Goal: Transaction & Acquisition: Purchase product/service

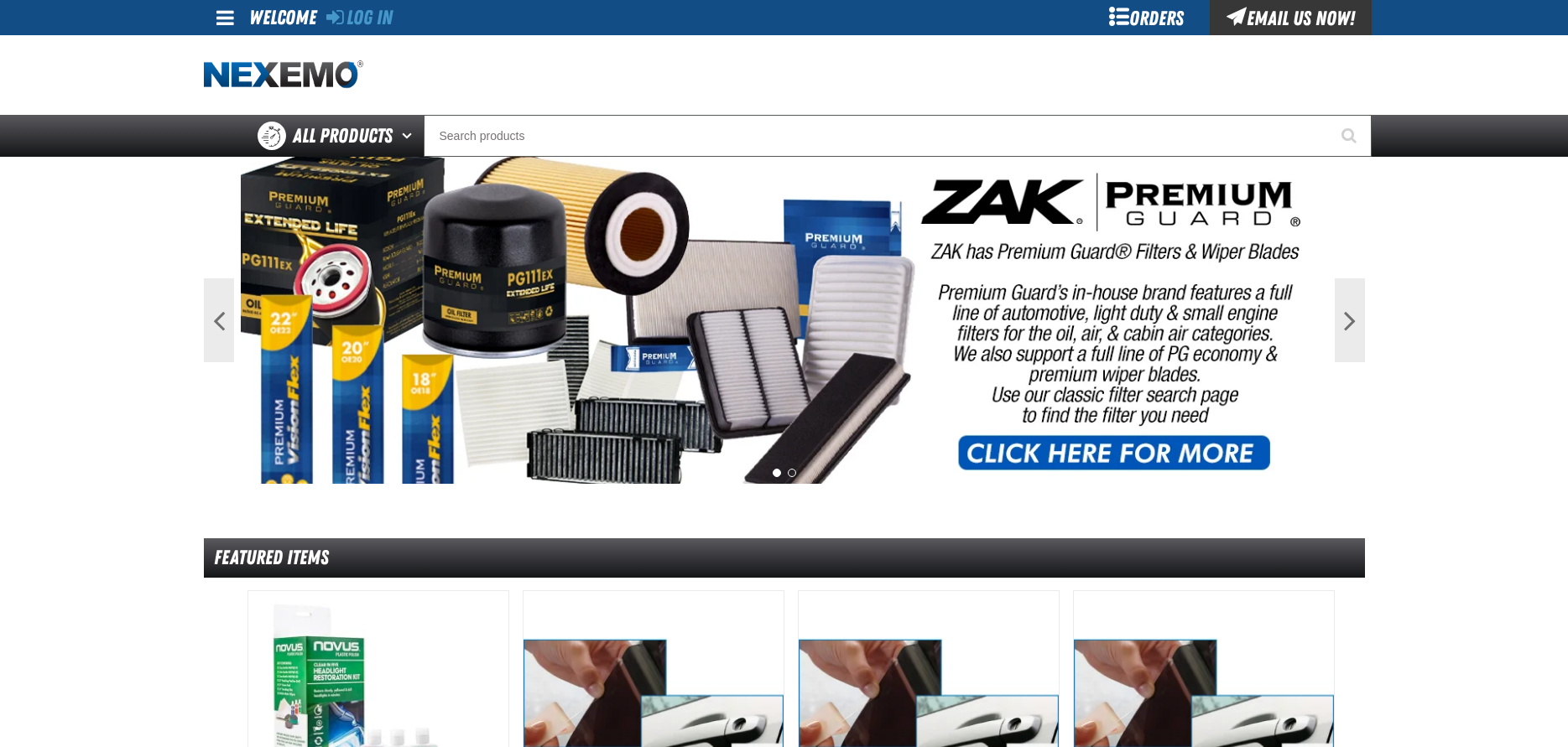
click at [1134, 15] on div "Orders" at bounding box center [1147, 17] width 126 height 35
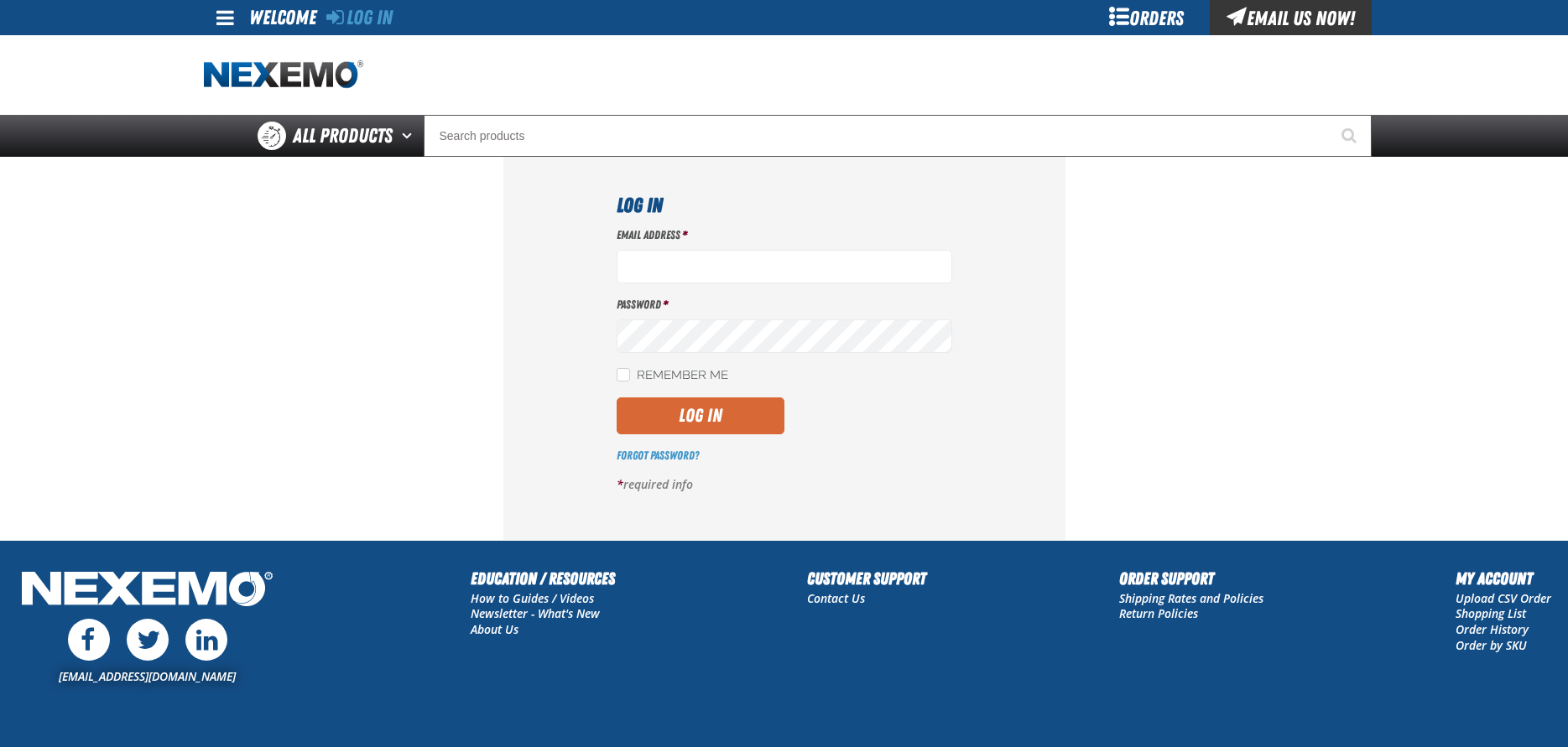
type input "byoung03@vtaig.com"
click at [709, 403] on button "Log In" at bounding box center [700, 415] width 168 height 37
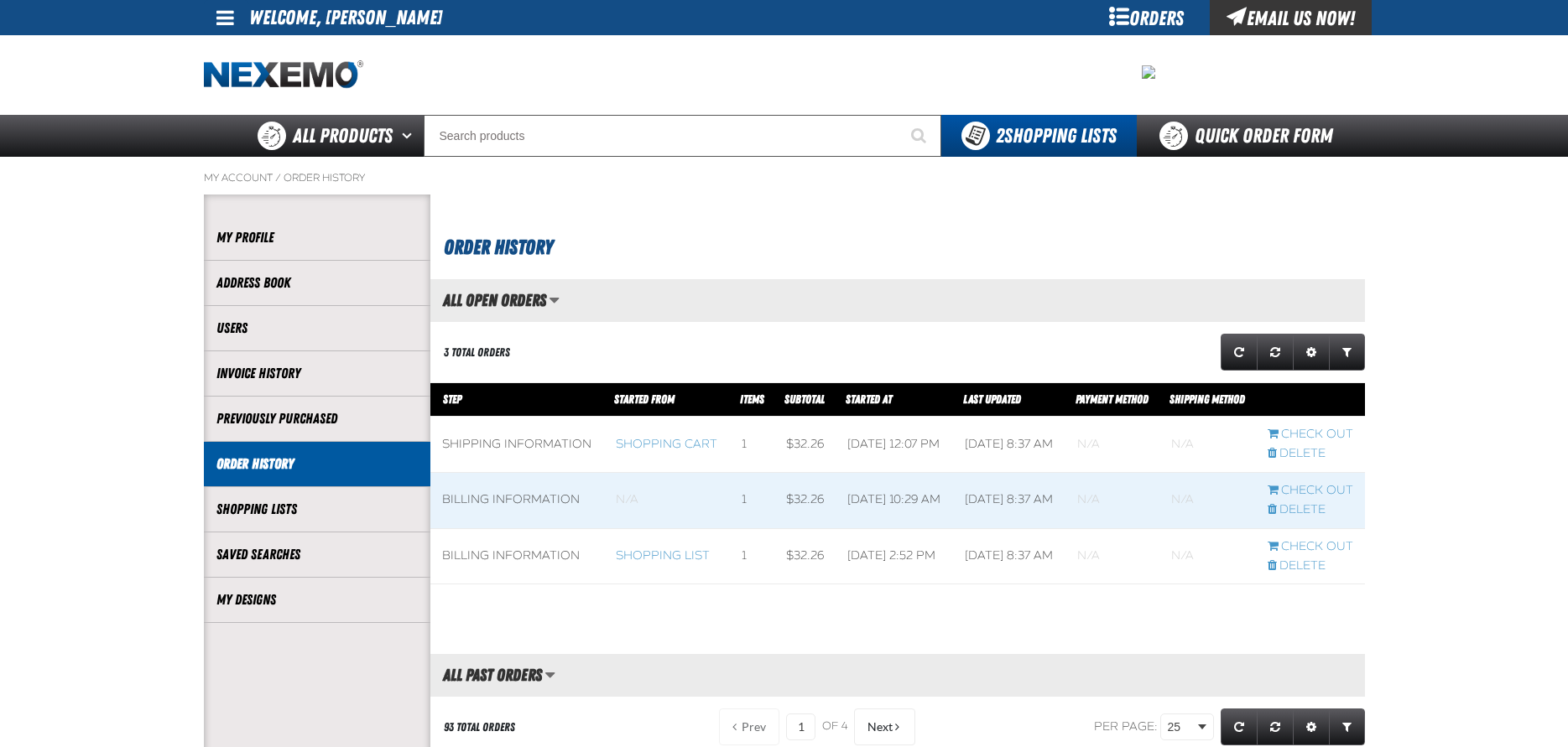
scroll to position [1, 1]
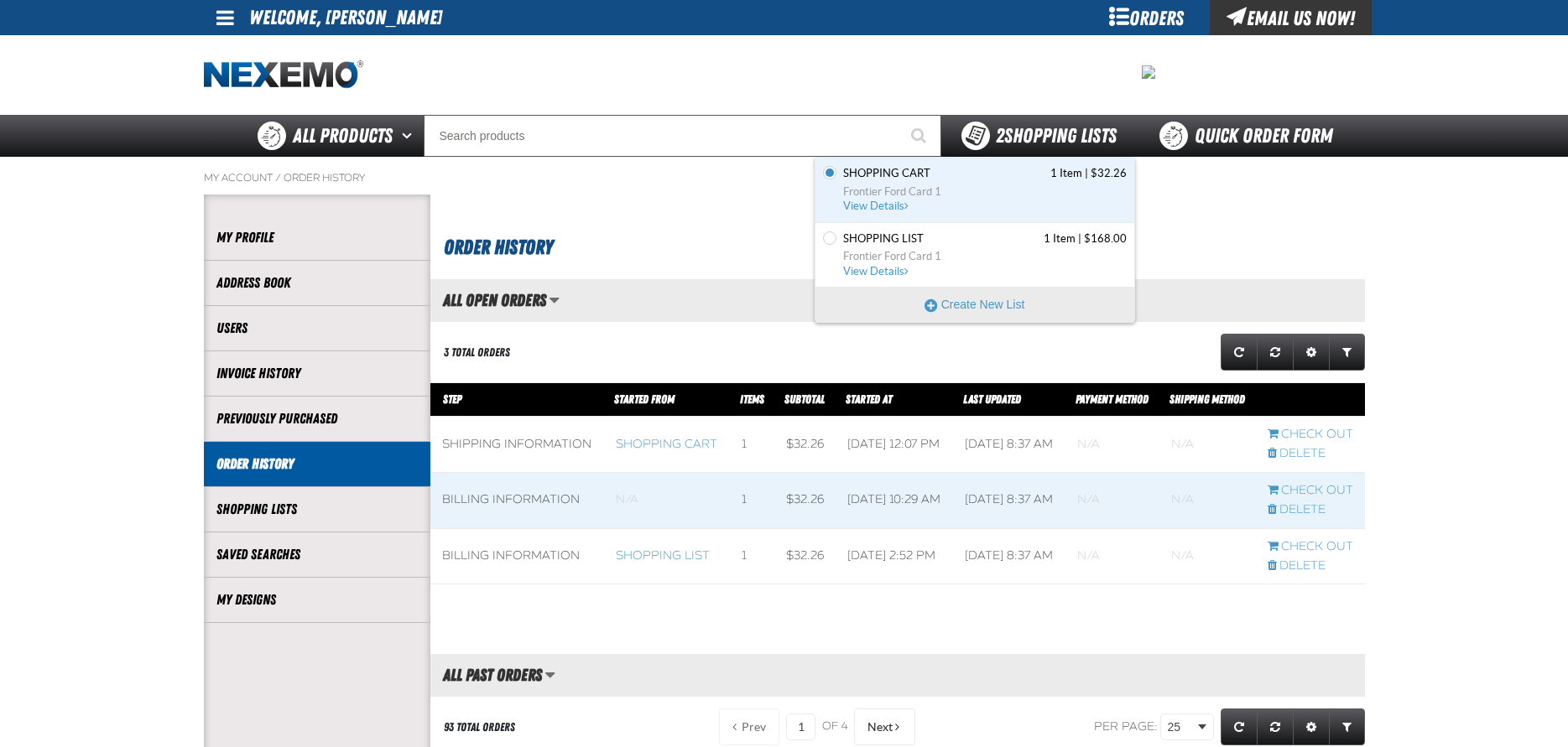
click at [1042, 150] on div "2 Shopping Lists" at bounding box center [1039, 136] width 195 height 42
click at [889, 177] on span "Shopping Cart" at bounding box center [887, 173] width 87 height 15
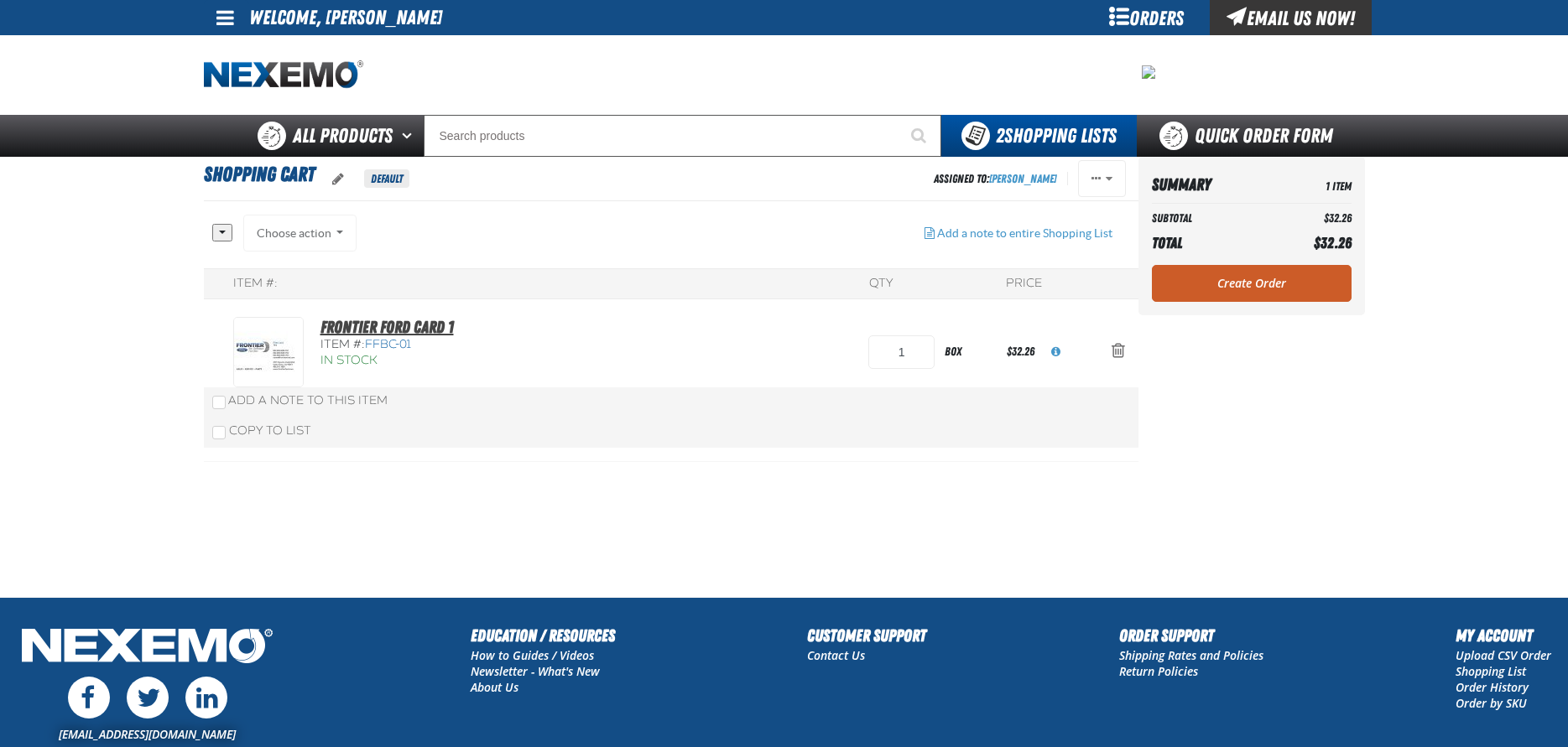
click at [352, 322] on link "Frontier Ford Card 1" at bounding box center [387, 326] width 134 height 20
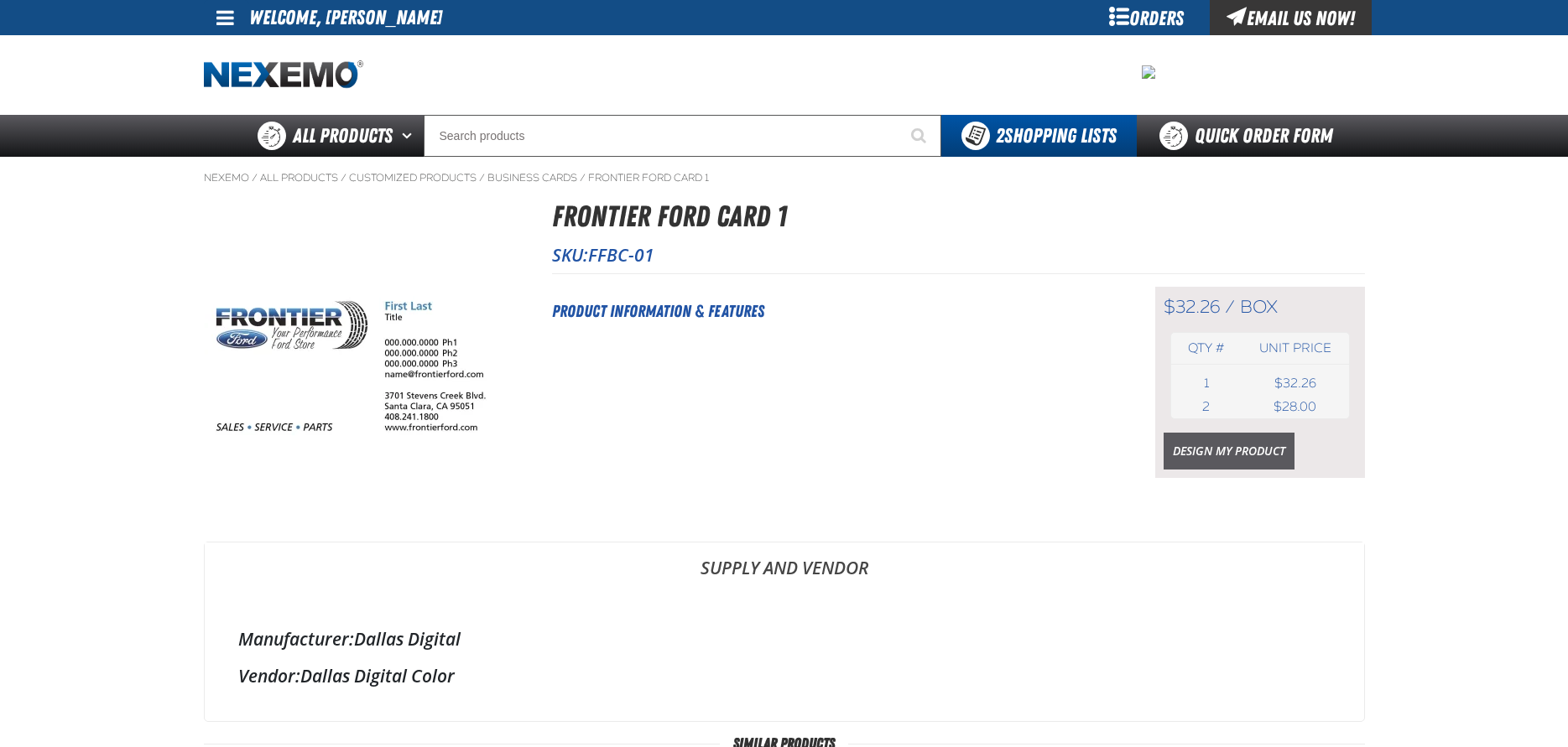
click at [1222, 446] on link "Design My Product" at bounding box center [1229, 450] width 131 height 37
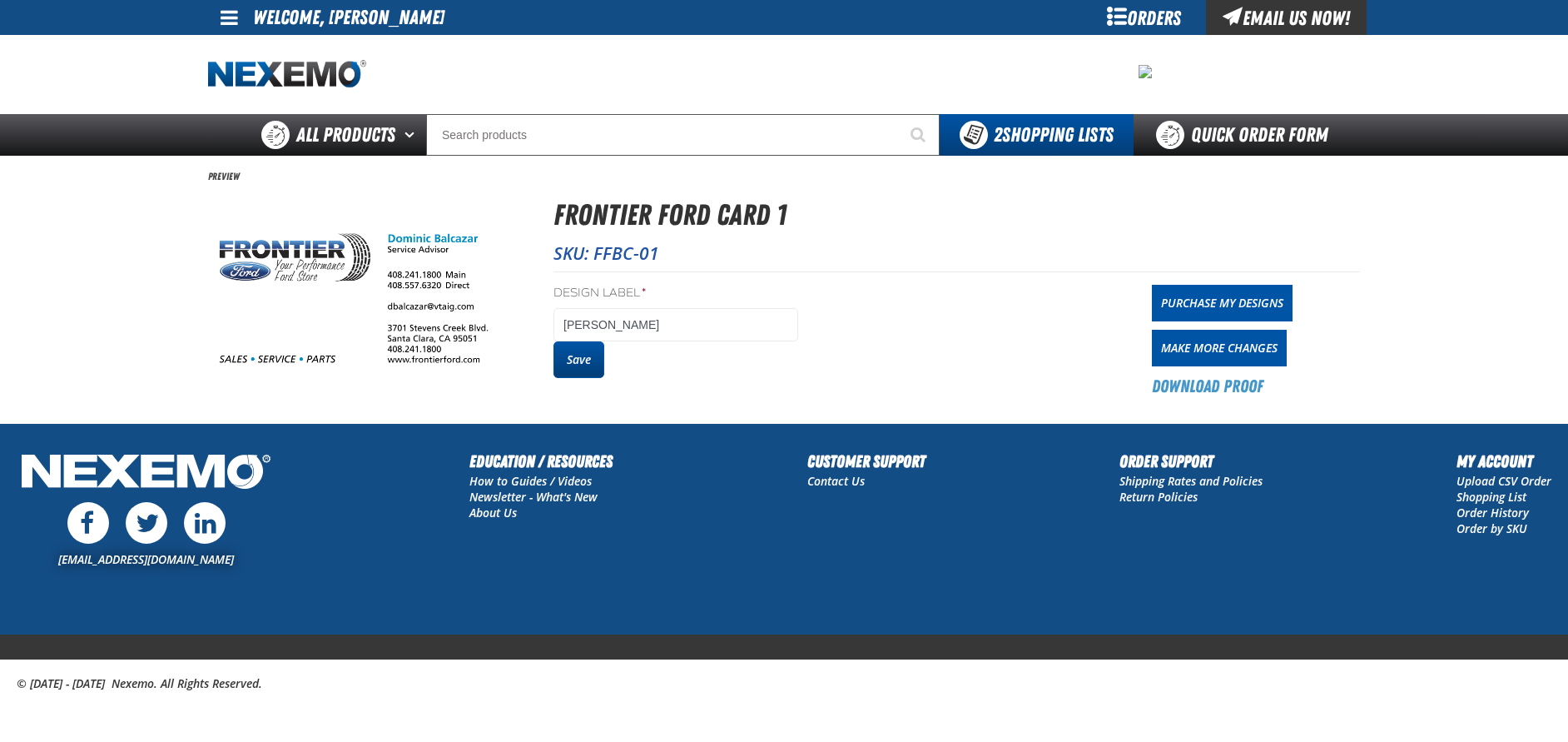
click at [572, 364] on button "Save" at bounding box center [579, 360] width 51 height 37
click at [1191, 312] on link "Purchase My Designs" at bounding box center [1222, 302] width 140 height 37
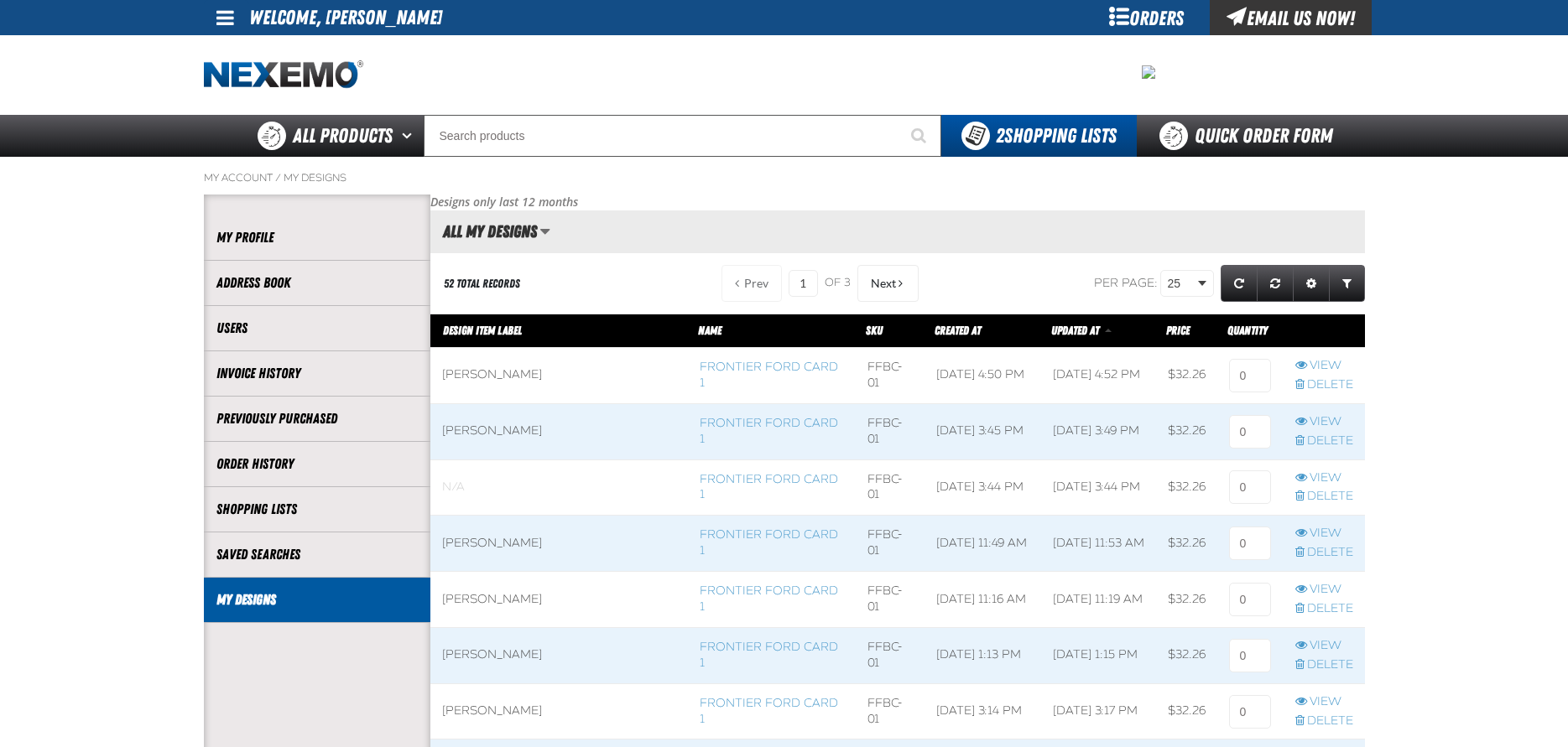
scroll to position [1, 1]
click at [1244, 378] on input at bounding box center [1250, 375] width 42 height 33
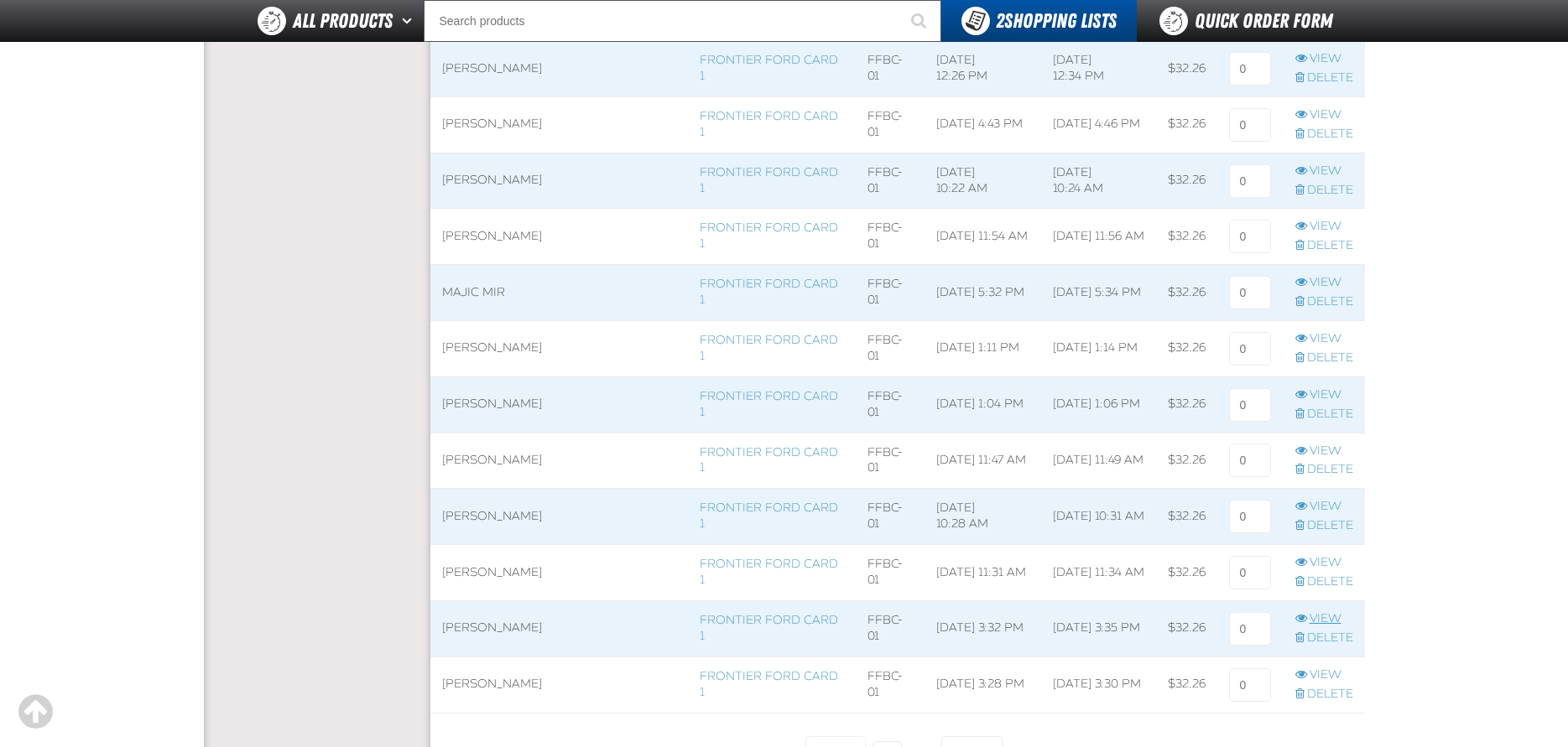
scroll to position [1258, 0]
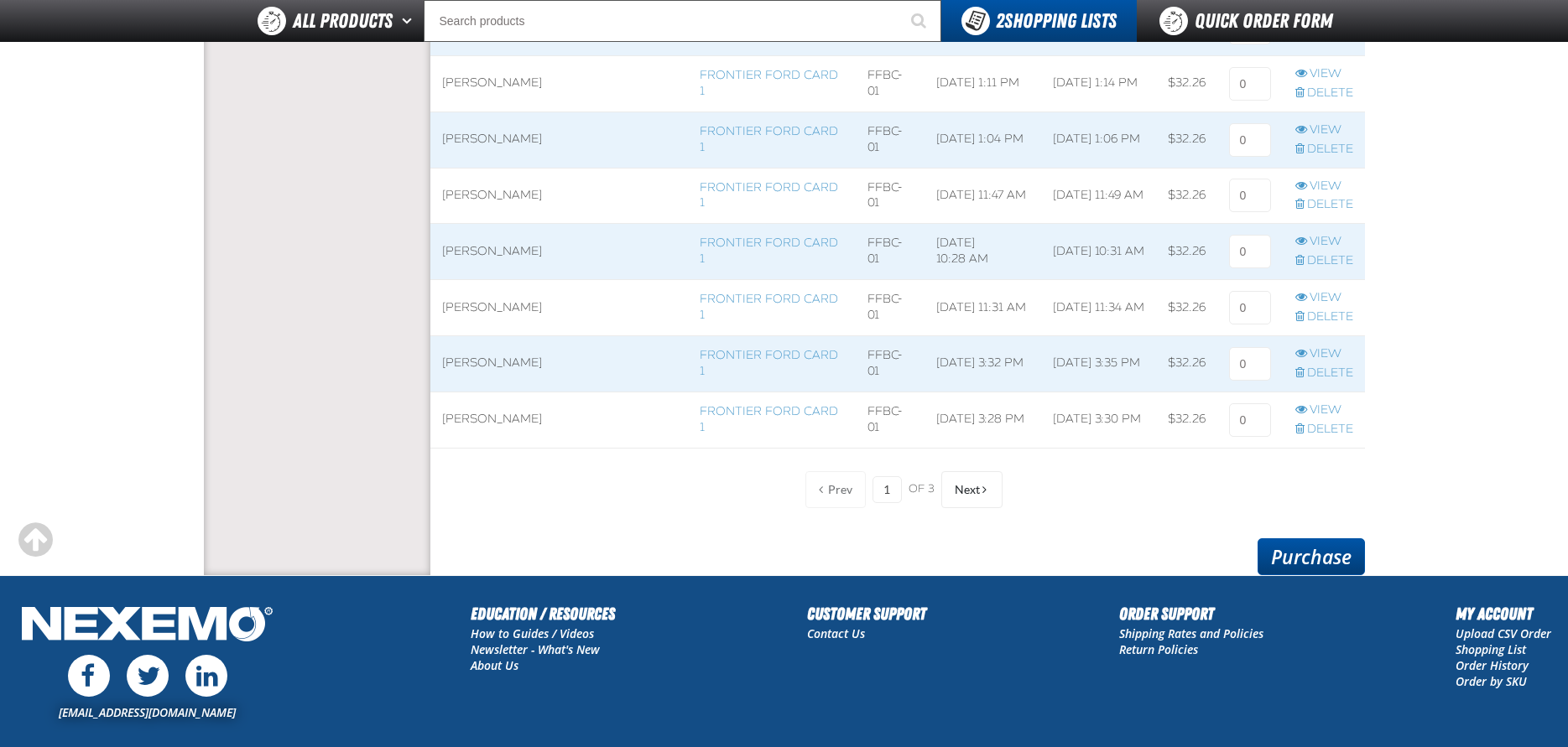
type input "1"
click at [1310, 556] on link "Purchase" at bounding box center [1311, 556] width 107 height 37
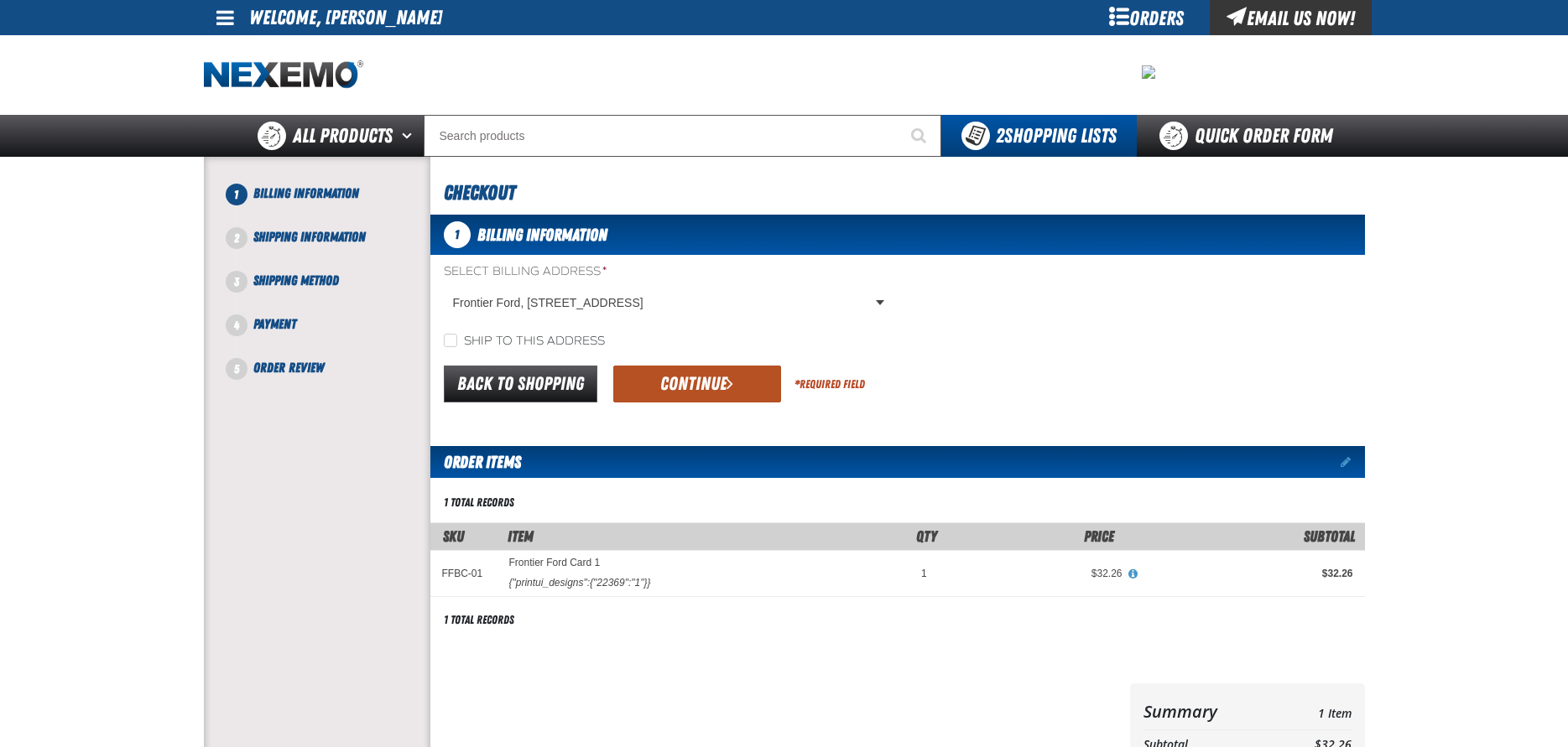
click at [684, 381] on button "Continue" at bounding box center [696, 384] width 168 height 37
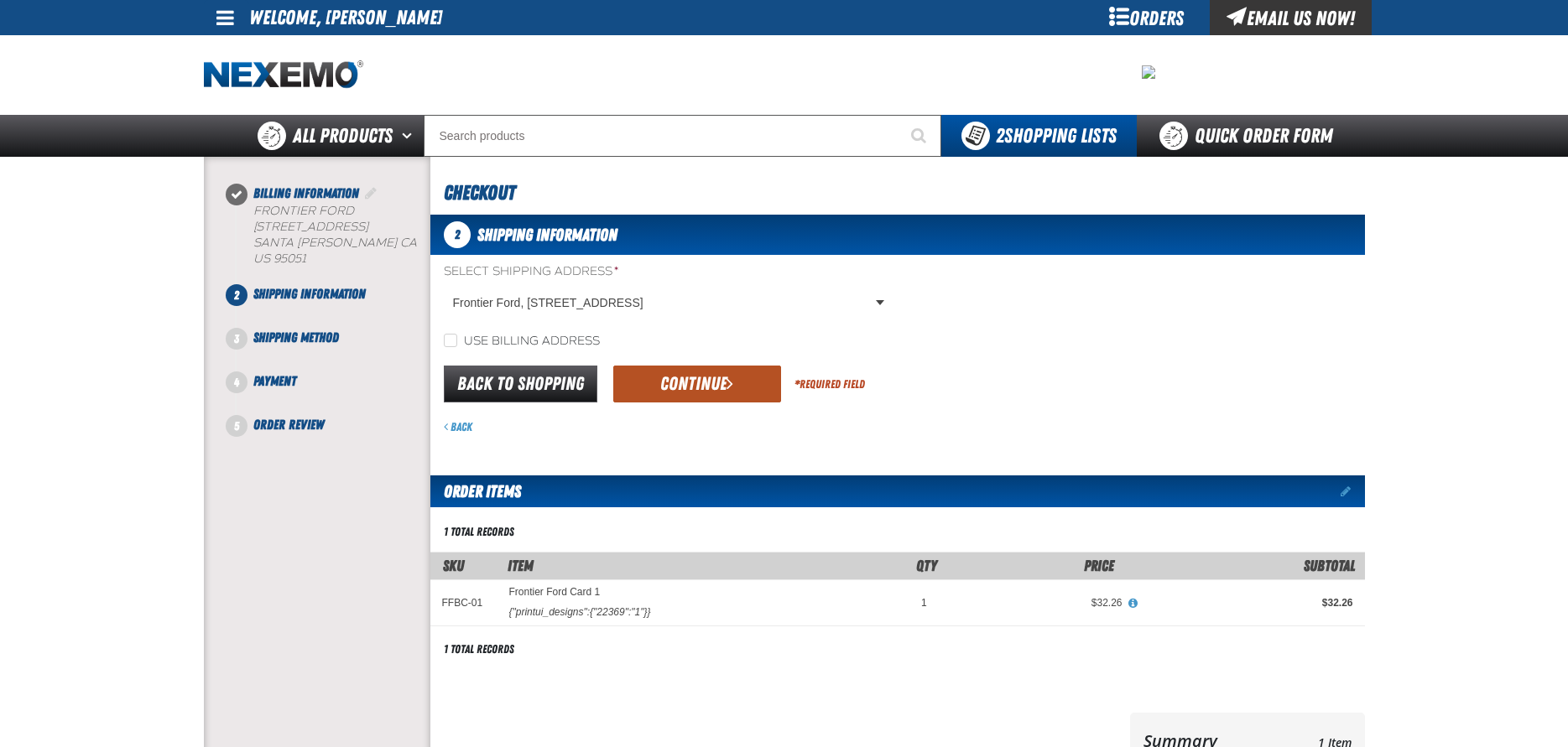
click at [684, 383] on button "Continue" at bounding box center [696, 384] width 168 height 37
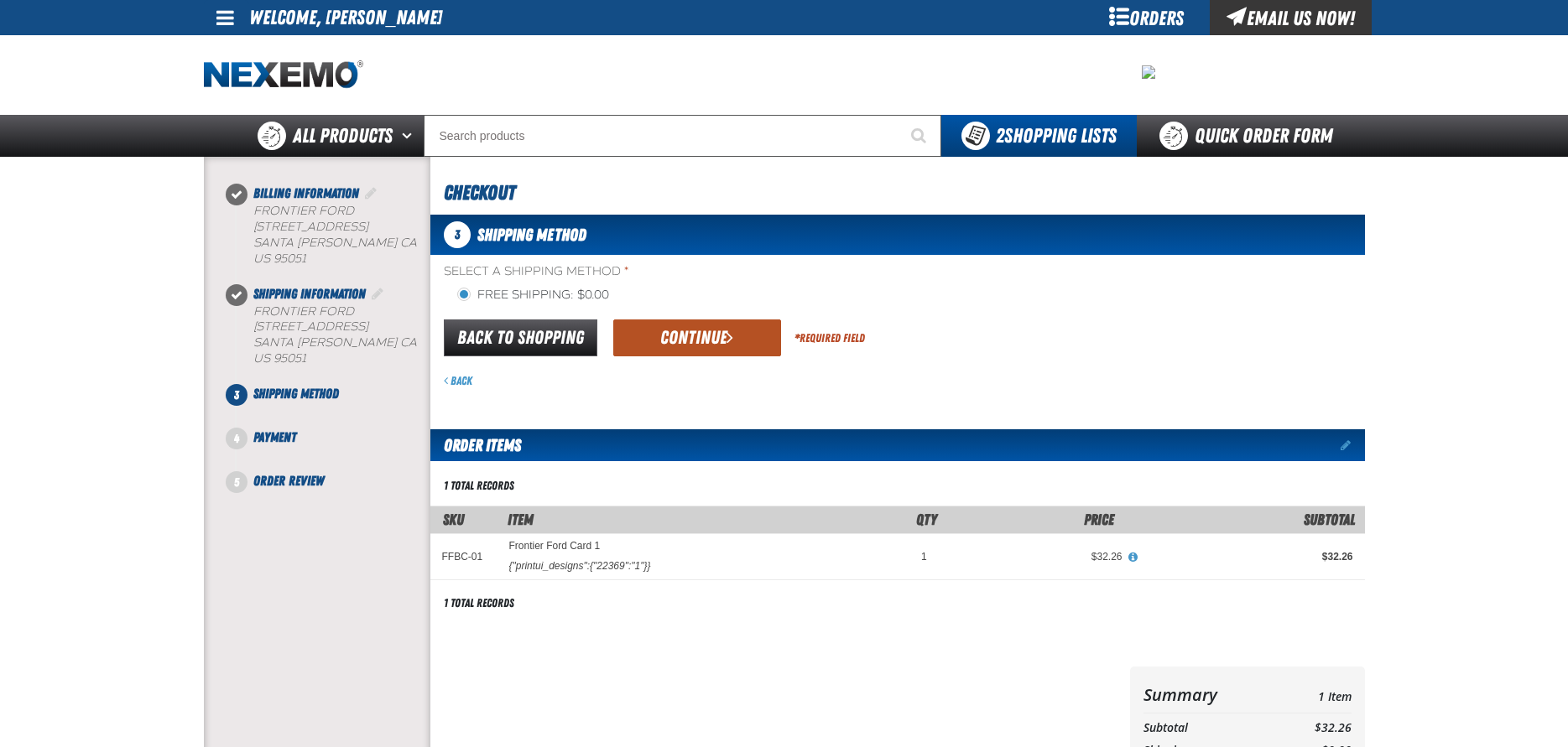
click at [688, 341] on button "Continue" at bounding box center [696, 337] width 168 height 37
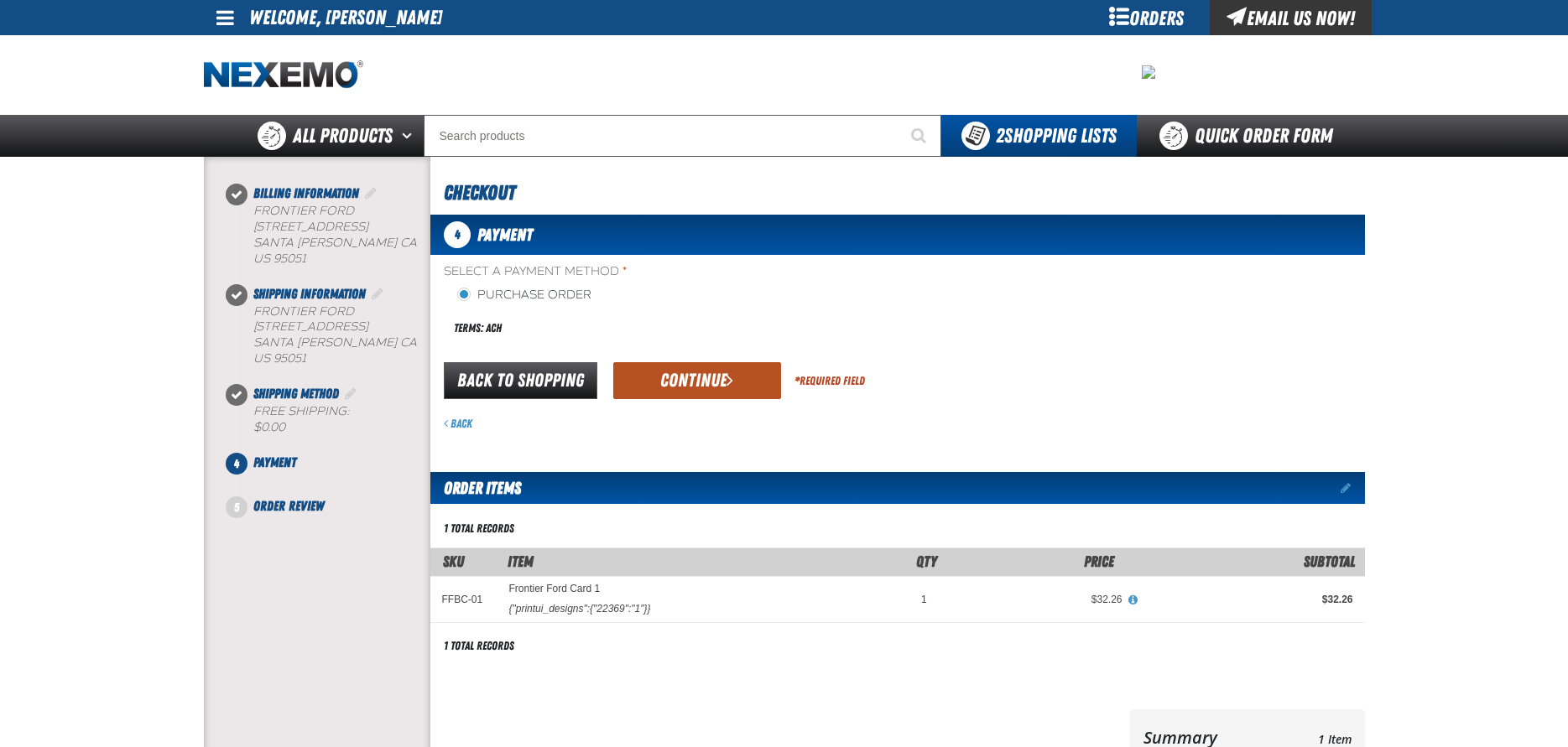
click at [689, 383] on button "Continue" at bounding box center [696, 380] width 168 height 37
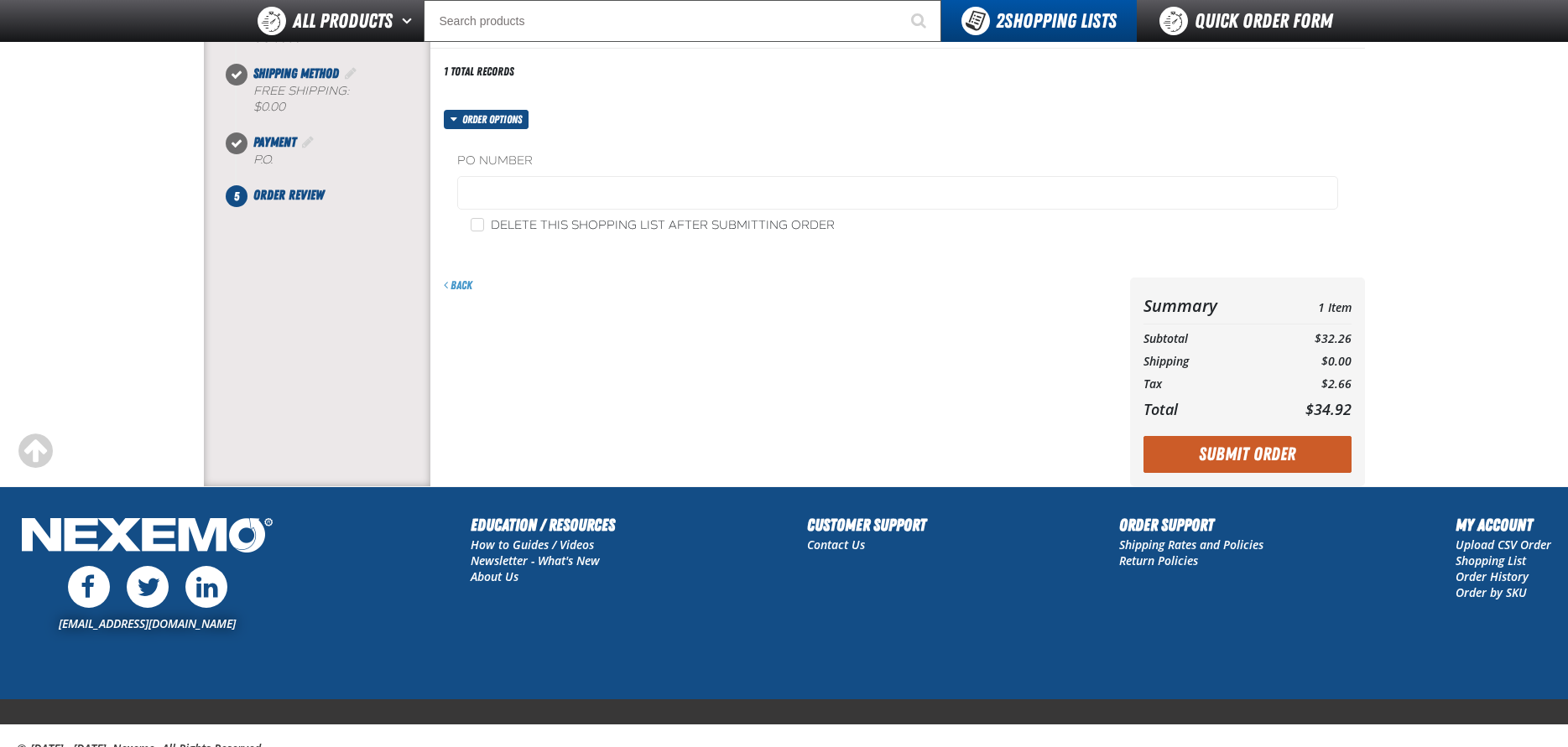
scroll to position [336, 0]
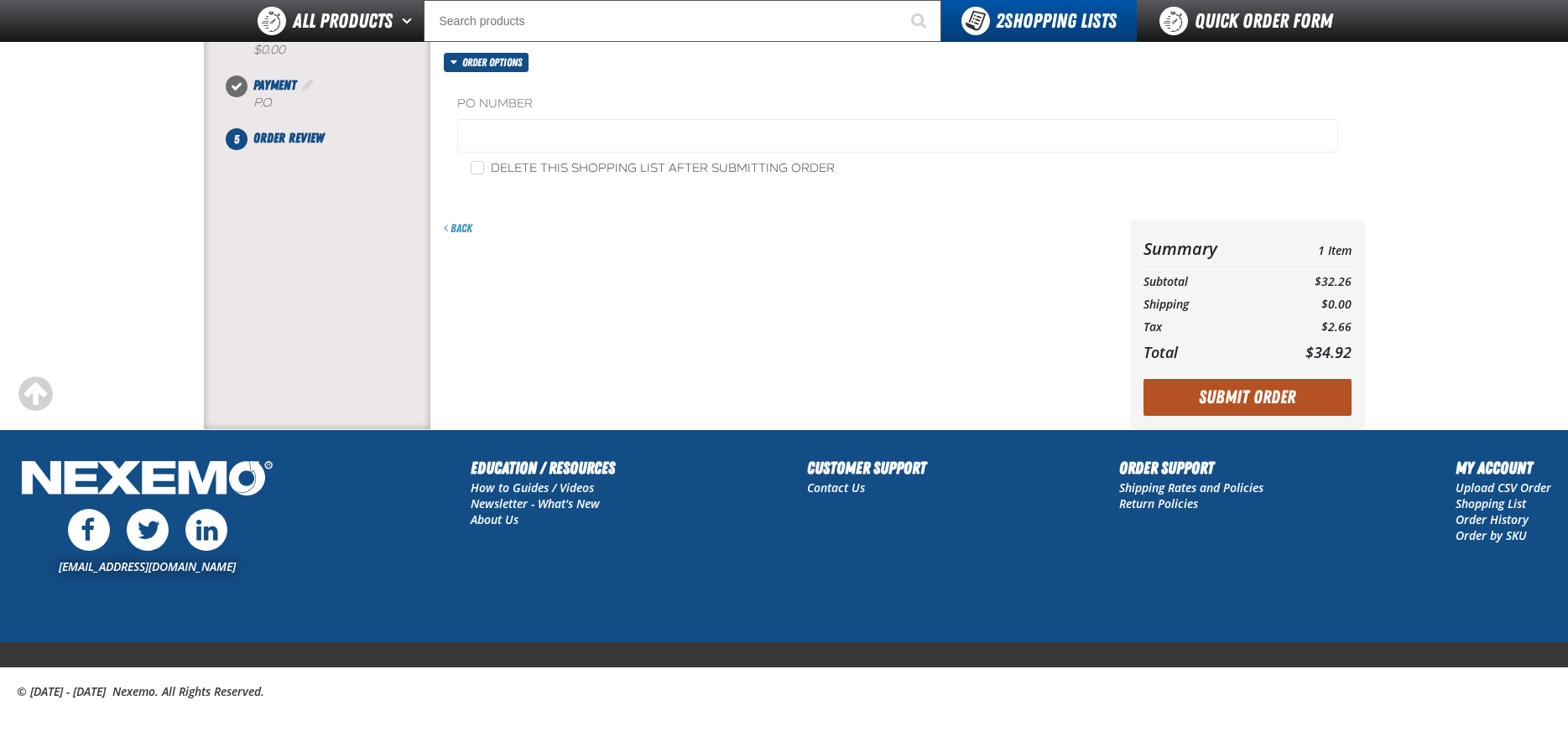
click at [1233, 394] on button "Submit Order" at bounding box center [1246, 397] width 208 height 37
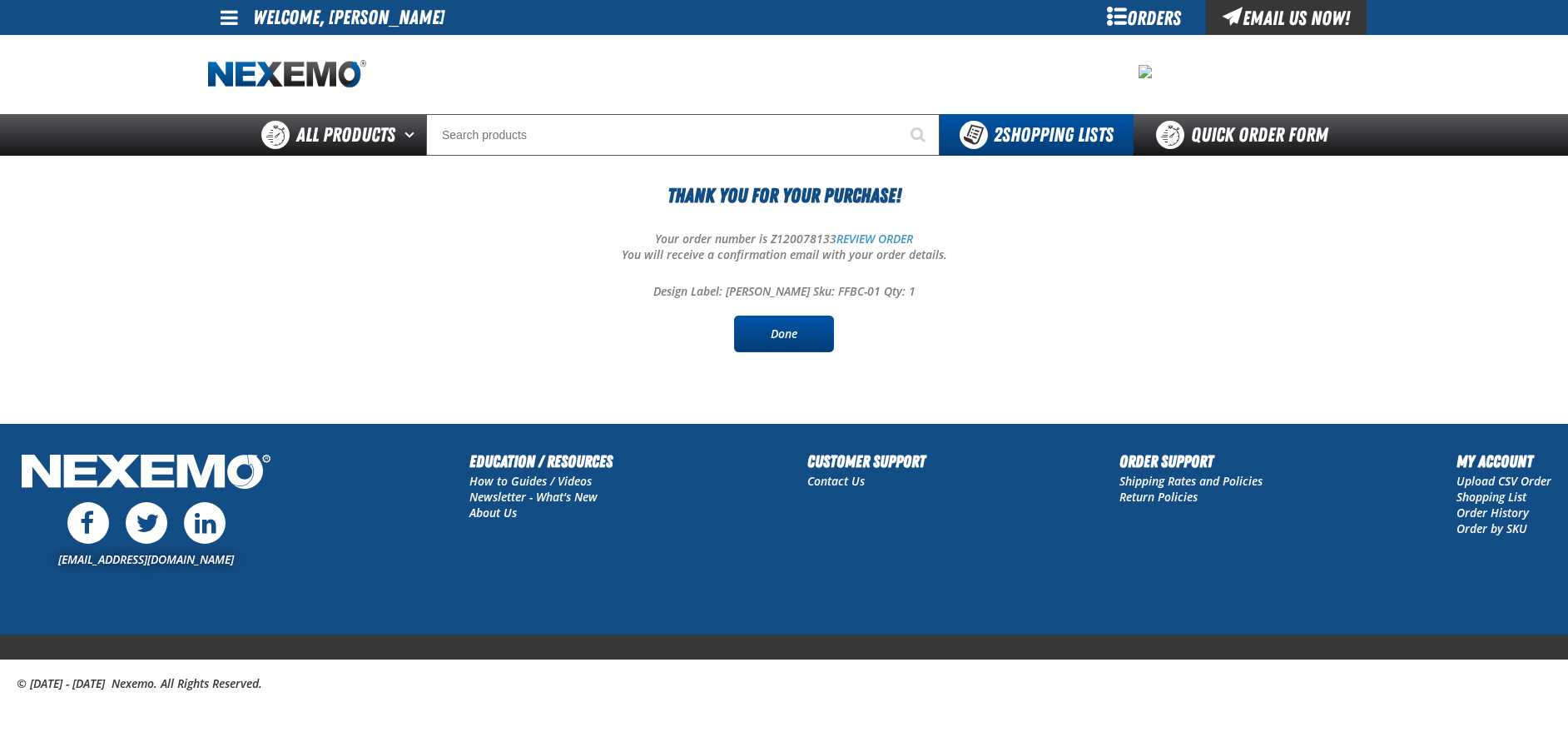
click at [794, 338] on link "Done" at bounding box center [784, 333] width 100 height 37
